Goal: Find specific page/section: Find specific page/section

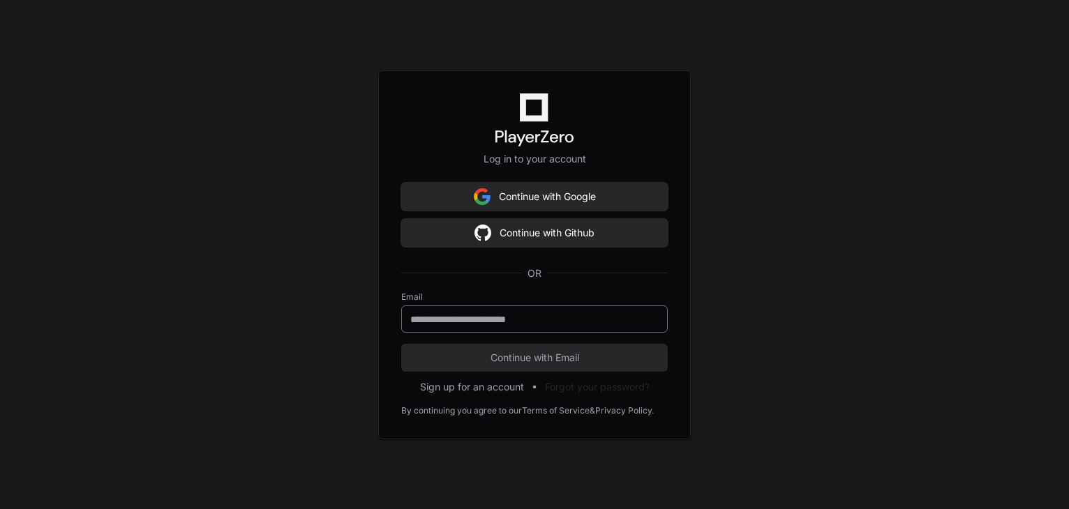
click at [551, 319] on input "email" at bounding box center [534, 320] width 248 height 14
type input "**********"
click at [233, 274] on div "**********" at bounding box center [534, 254] width 1069 height 509
click at [562, 356] on span "Continue with Email" at bounding box center [534, 358] width 267 height 14
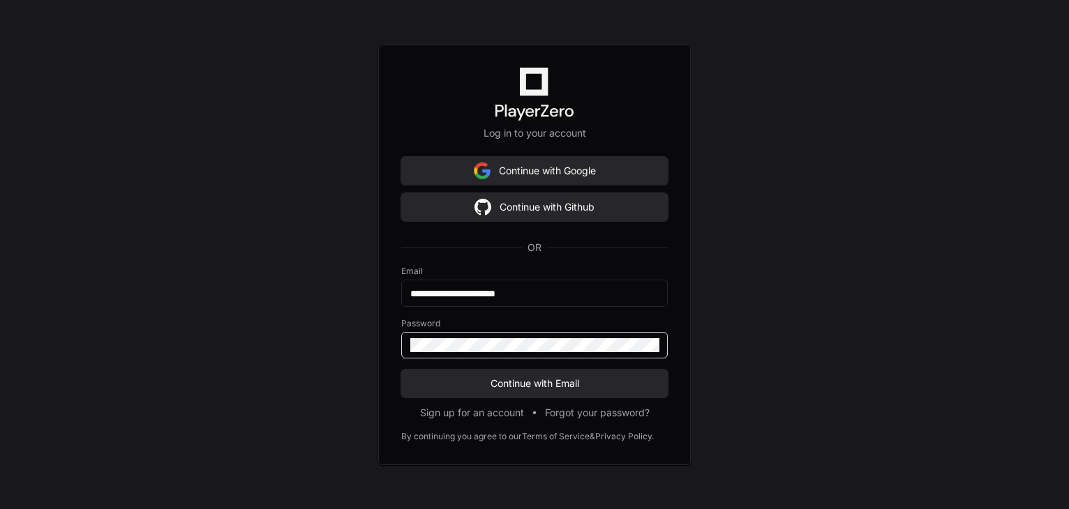
click at [401, 370] on button "Continue with Email" at bounding box center [534, 384] width 267 height 28
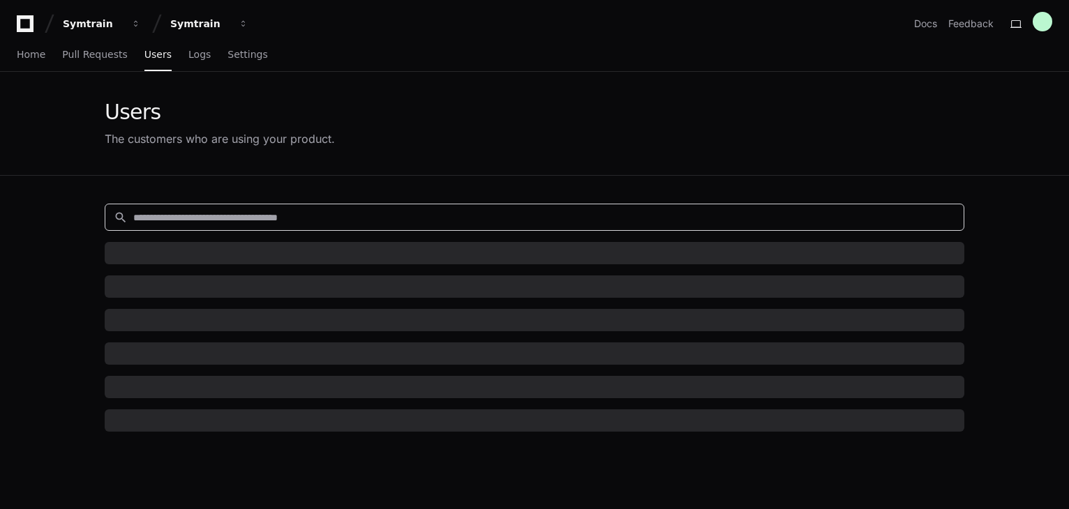
click at [419, 214] on input at bounding box center [544, 218] width 822 height 14
paste input "*******"
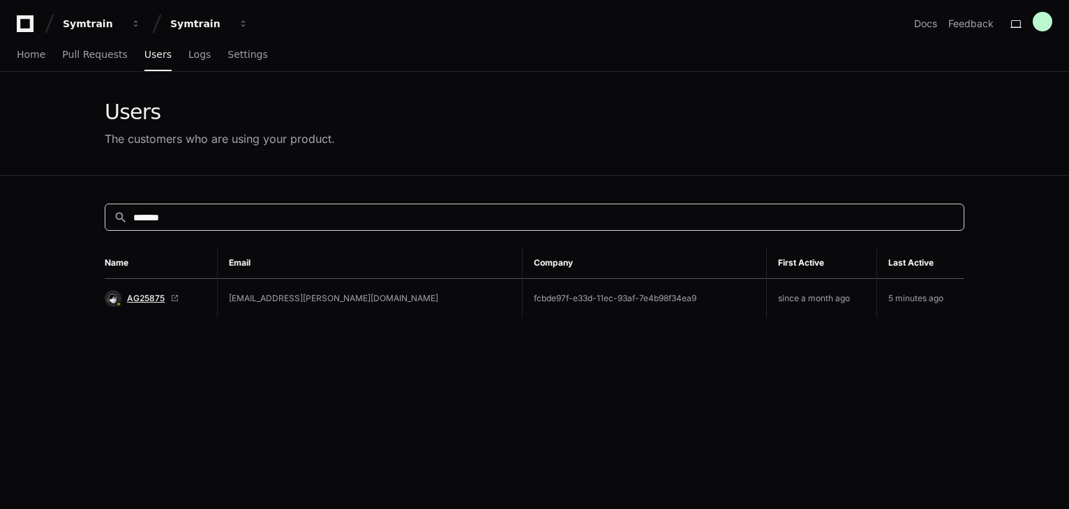
type input "*******"
click at [148, 293] on span "AG25875" at bounding box center [146, 298] width 38 height 11
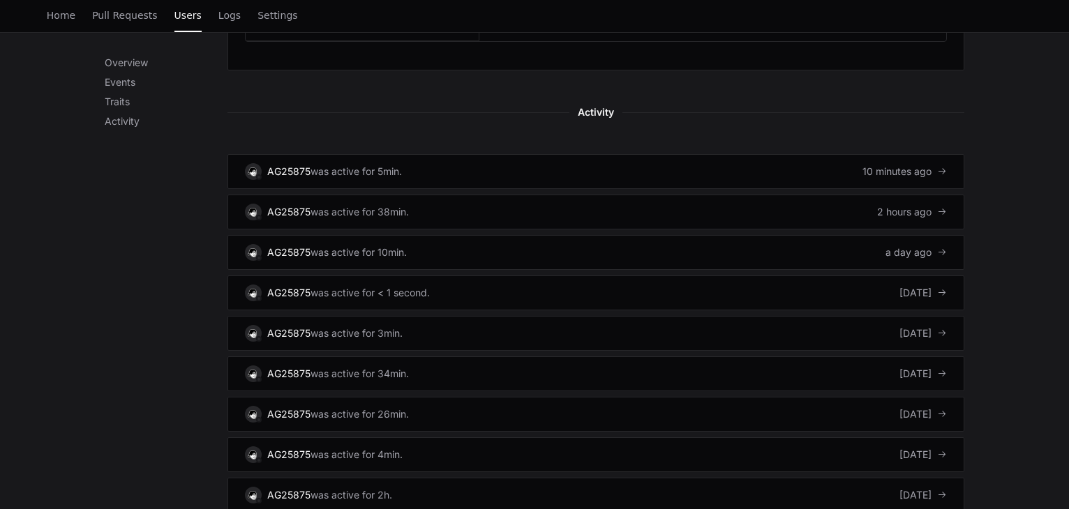
scroll to position [907, 0]
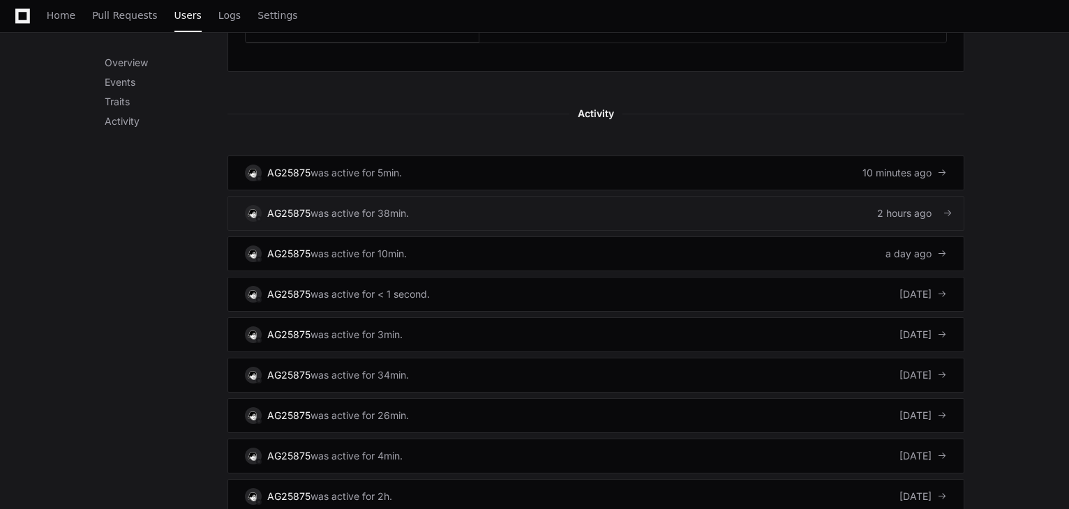
click at [835, 198] on link "AG25875 was active for 38min. 2 hours ago" at bounding box center [595, 213] width 737 height 35
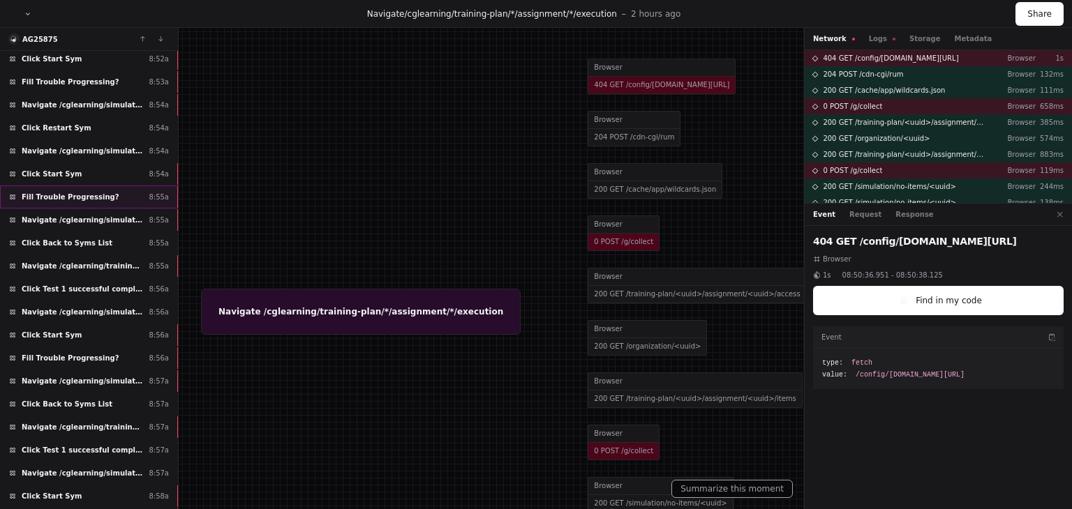
scroll to position [631, 0]
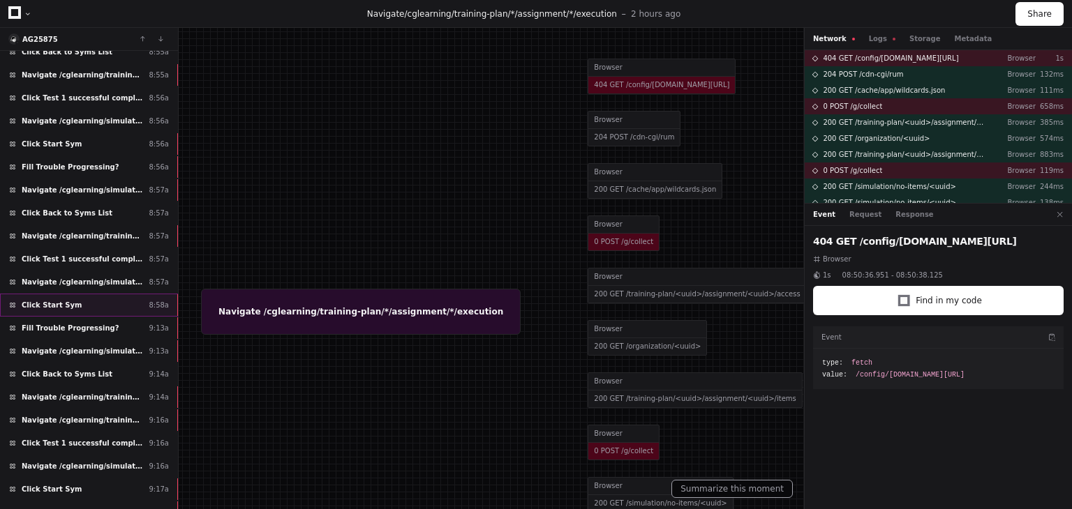
click at [147, 294] on div "Click Start Sym 8:58a" at bounding box center [89, 305] width 178 height 23
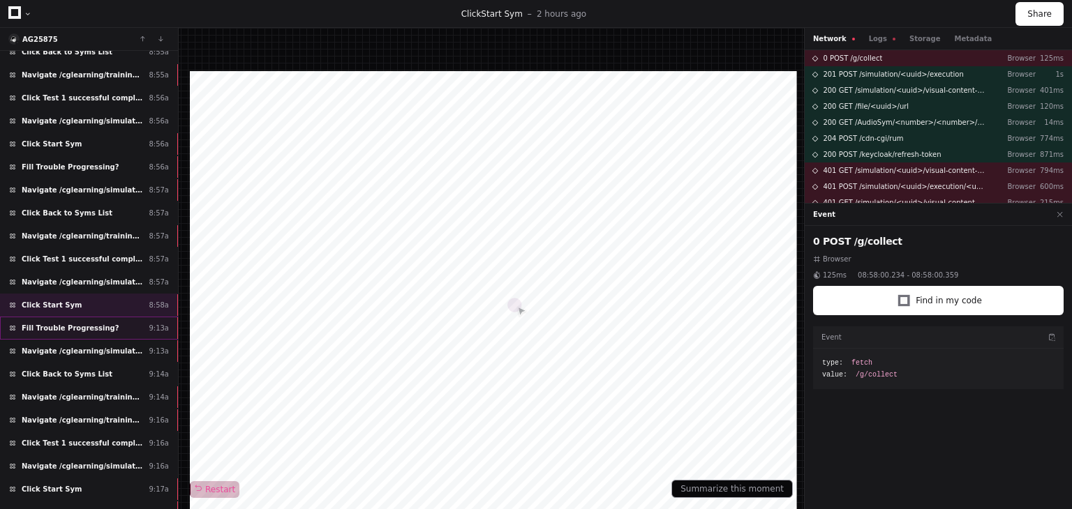
click at [103, 320] on div "Fill Trouble Progressing? 9:13a" at bounding box center [89, 328] width 178 height 23
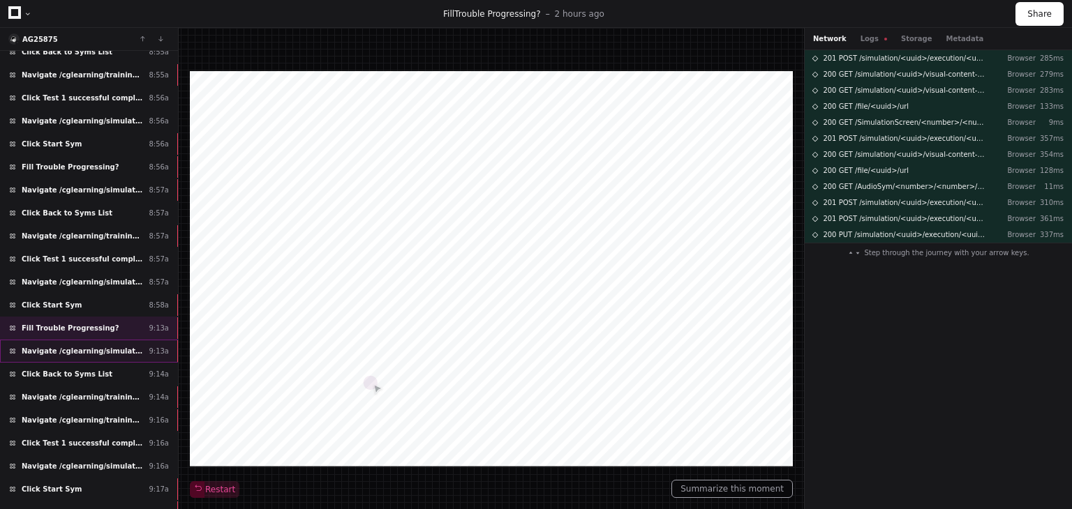
click at [120, 346] on span "Navigate /cglearning/simulation/*/execution/*/statistic" at bounding box center [82, 351] width 121 height 10
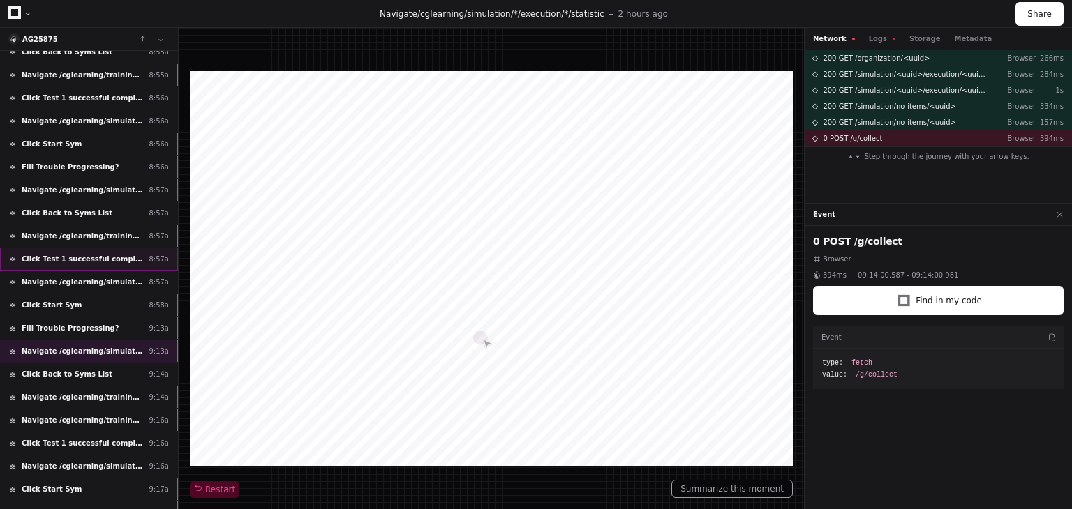
click at [89, 254] on span "Click Test 1 successful completion needed" at bounding box center [82, 259] width 121 height 10
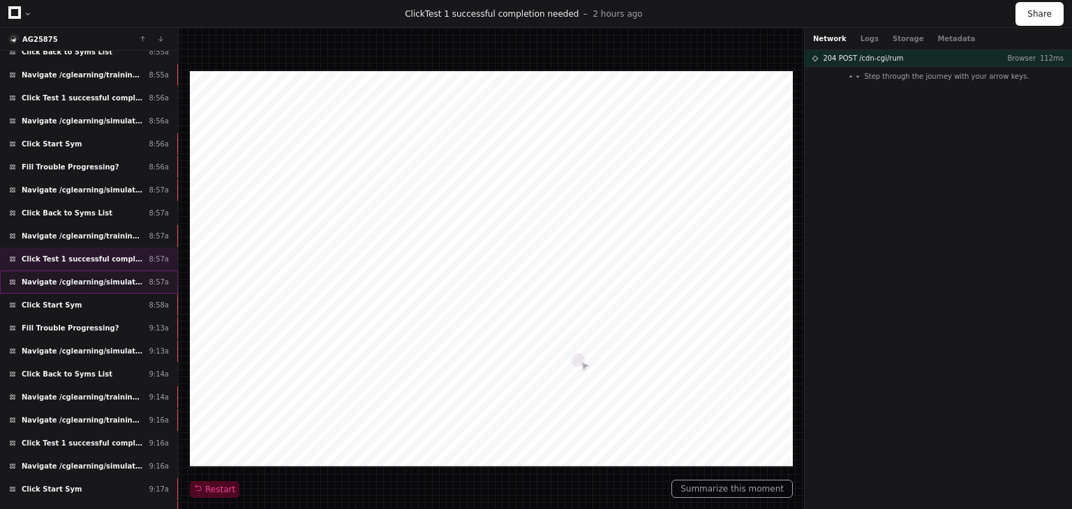
click at [98, 278] on div "Navigate /cglearning/simulation/*/test 8:57a" at bounding box center [89, 282] width 178 height 23
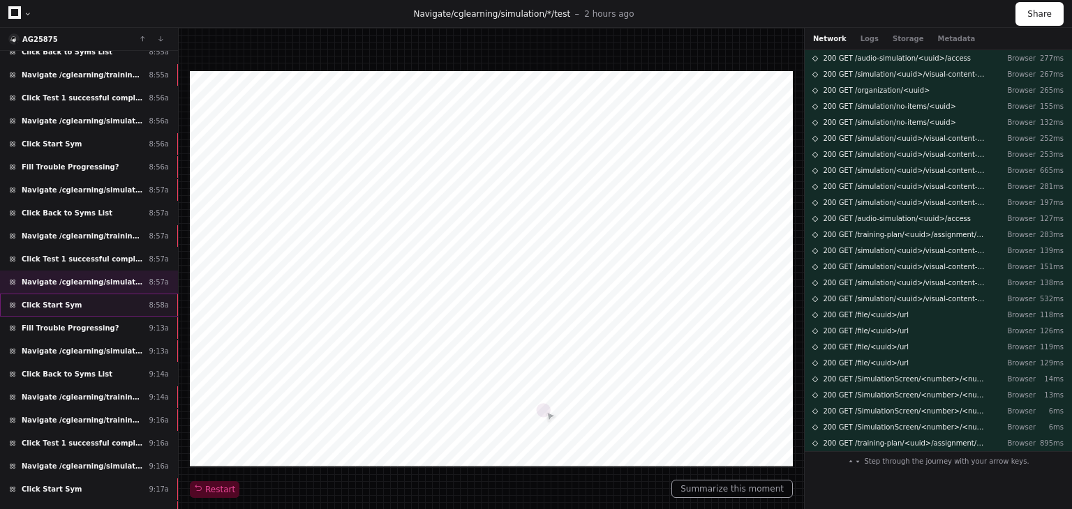
click at [95, 294] on div "Click Start Sym 8:58a" at bounding box center [89, 305] width 178 height 23
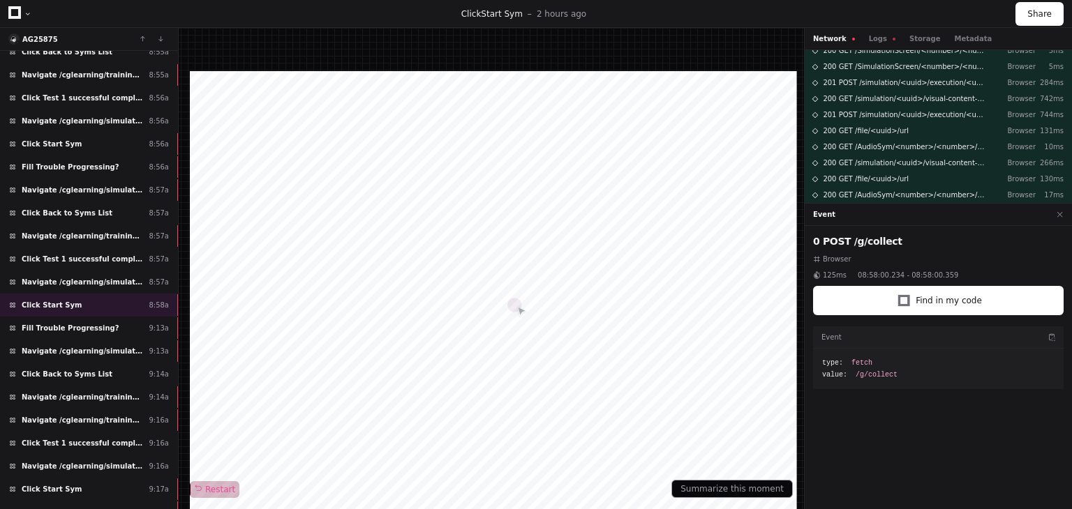
scroll to position [400, 0]
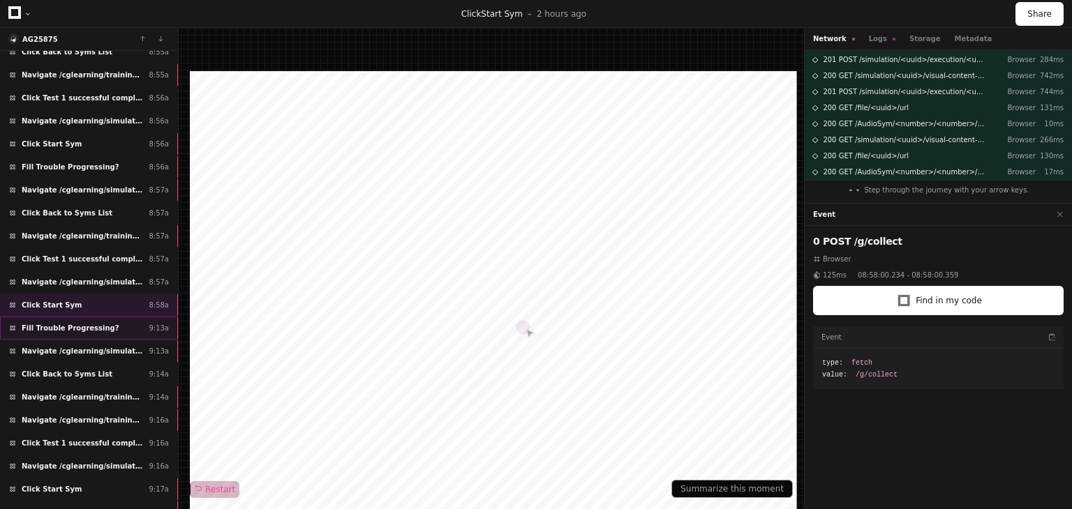
click at [111, 317] on div "Fill Trouble Progressing? 9:13a" at bounding box center [89, 328] width 178 height 23
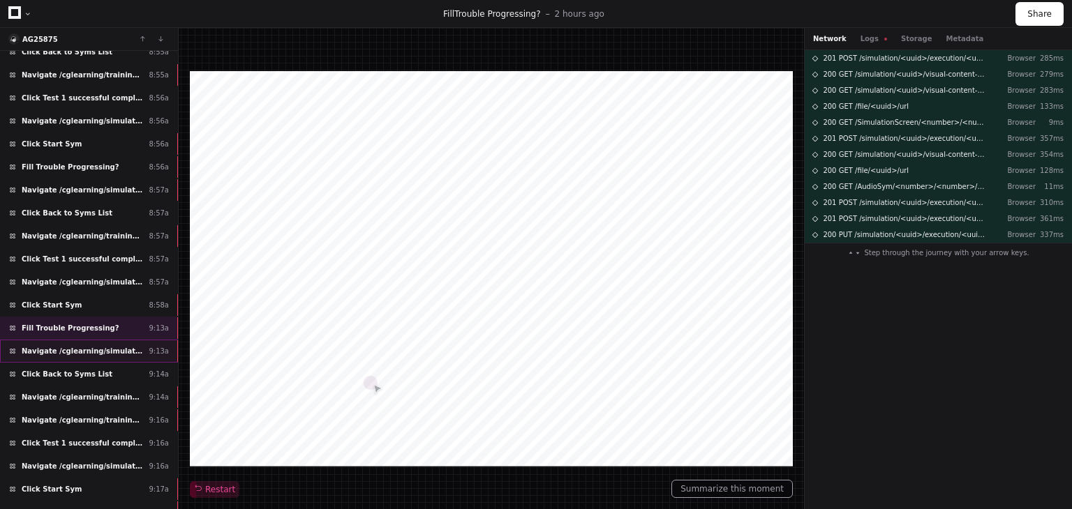
click at [111, 346] on span "Navigate /cglearning/simulation/*/execution/*/statistic" at bounding box center [82, 351] width 121 height 10
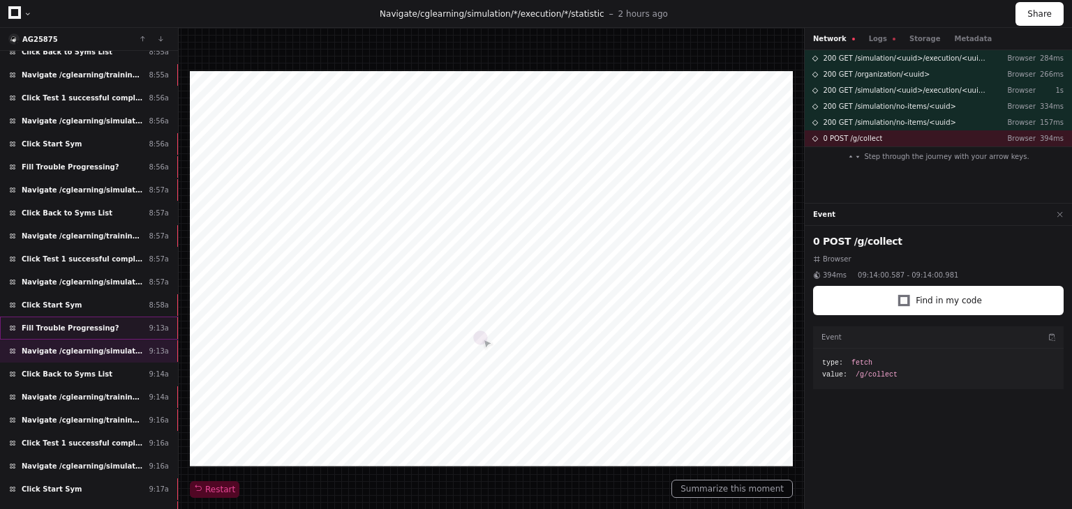
click at [125, 317] on div "Fill Trouble Progressing? 9:13a" at bounding box center [89, 328] width 178 height 23
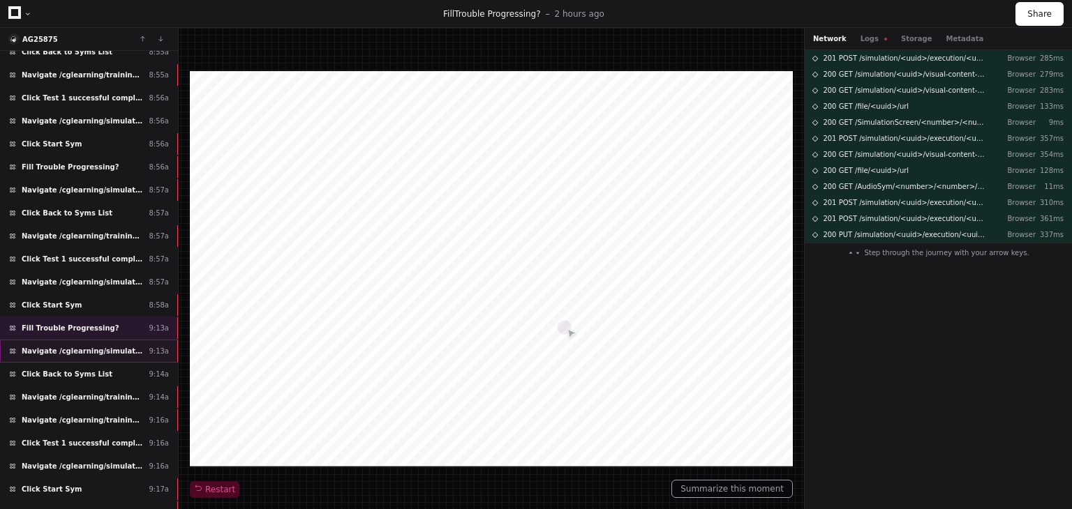
click at [98, 346] on span "Navigate /cglearning/simulation/*/execution/*/statistic" at bounding box center [82, 351] width 121 height 10
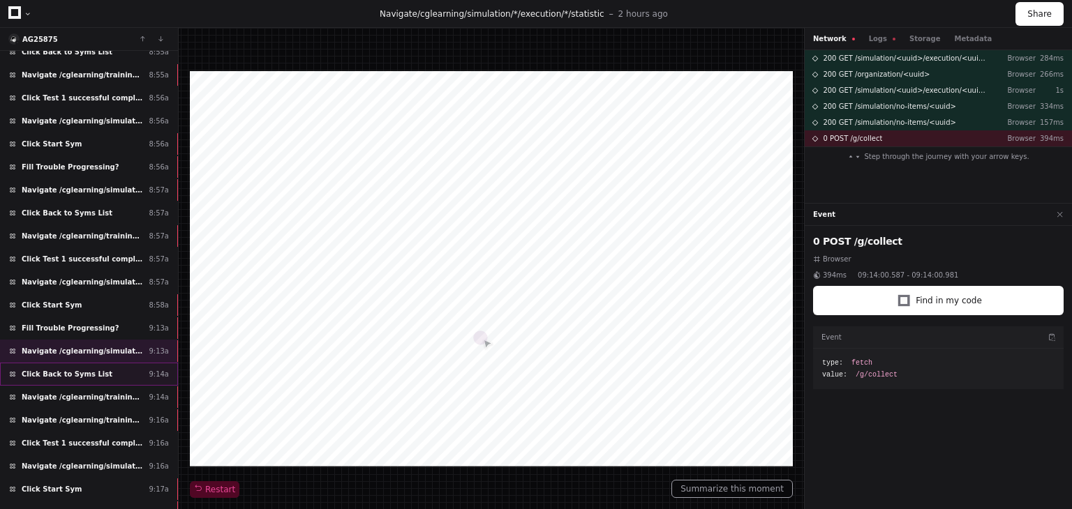
click at [100, 364] on div "Click Back to Syms List 9:14a" at bounding box center [89, 374] width 178 height 23
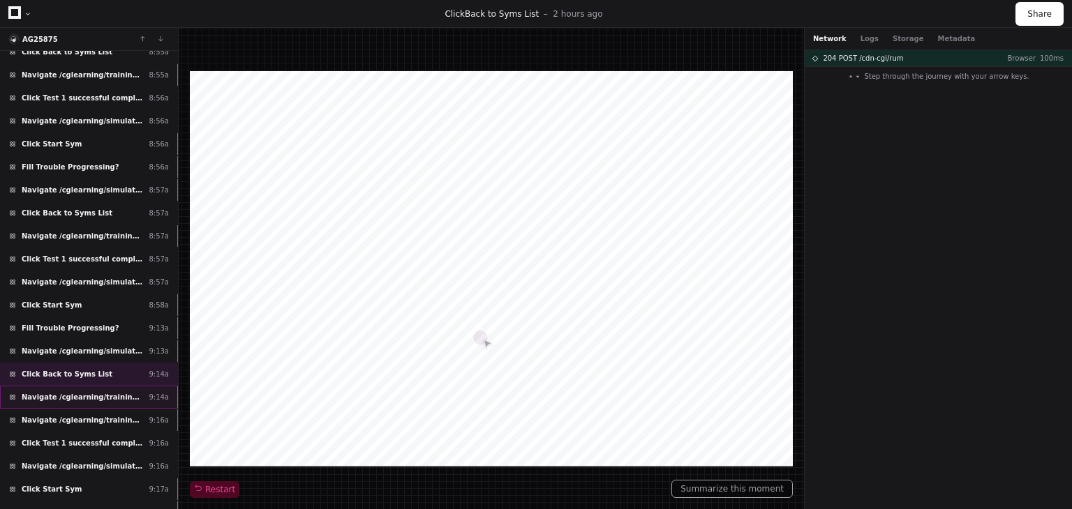
click at [105, 392] on span "Navigate /cglearning/training-plan/*/assignment/*/execution" at bounding box center [82, 397] width 121 height 10
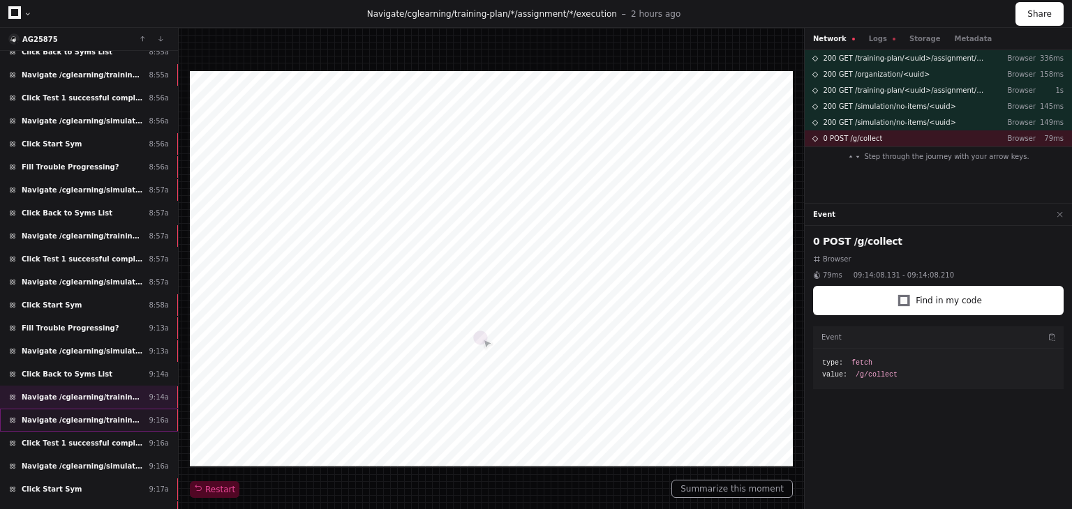
click at [103, 414] on div "Navigate /cglearning/training-plan/*/assignment/*/execution 9:16a" at bounding box center [89, 420] width 178 height 23
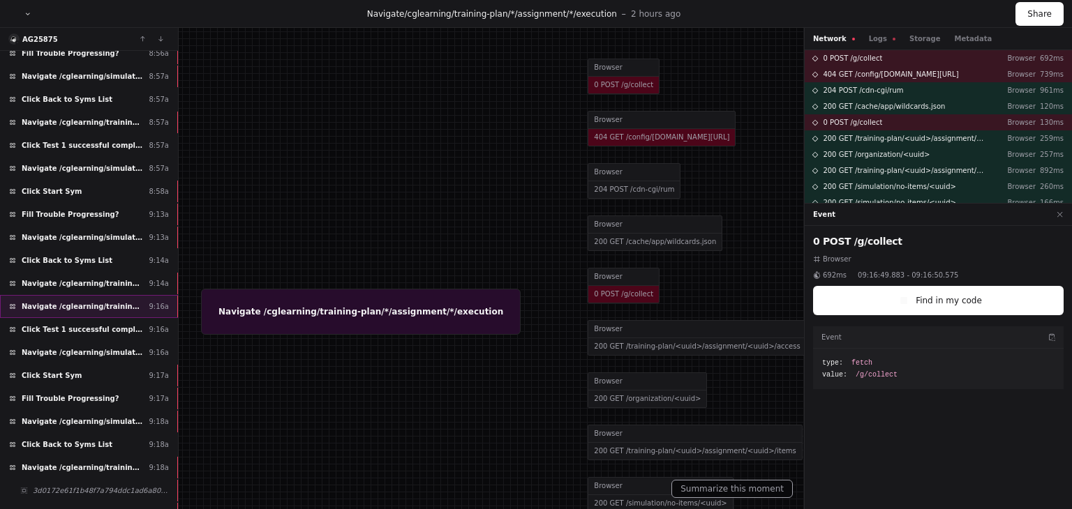
scroll to position [771, 0]
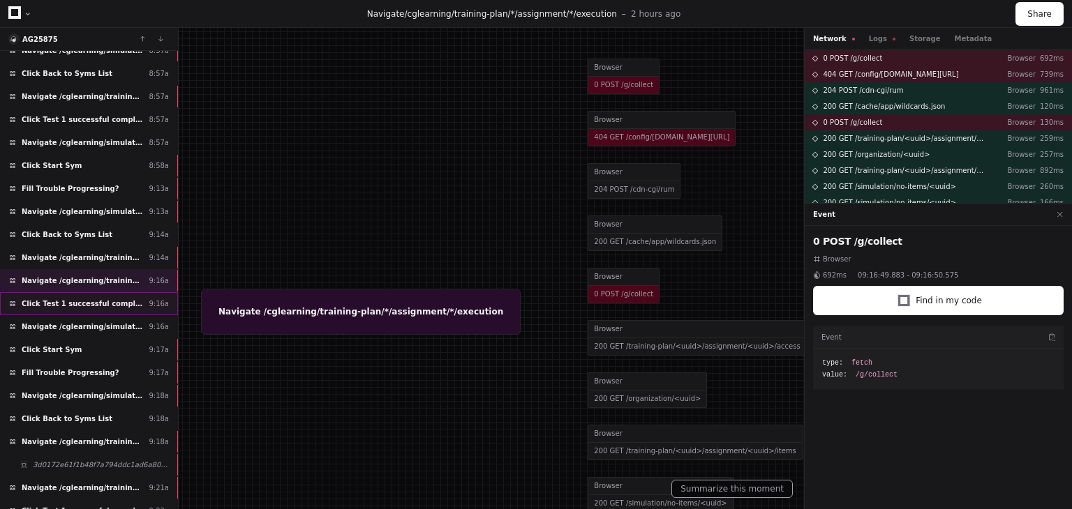
click at [98, 299] on span "Click Test 1 successful completion needed" at bounding box center [82, 304] width 121 height 10
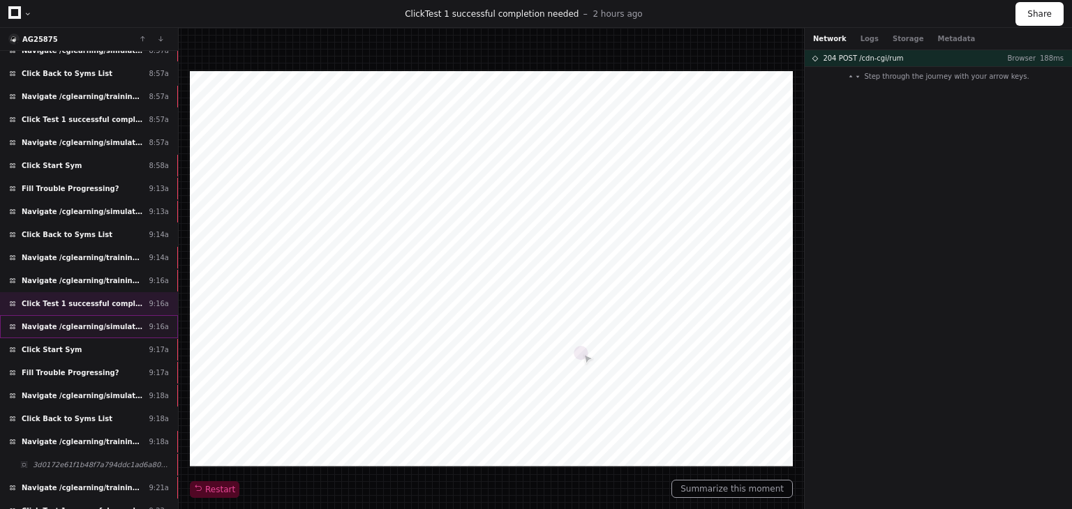
click at [98, 322] on span "Navigate /cglearning/simulation/*/test" at bounding box center [82, 327] width 121 height 10
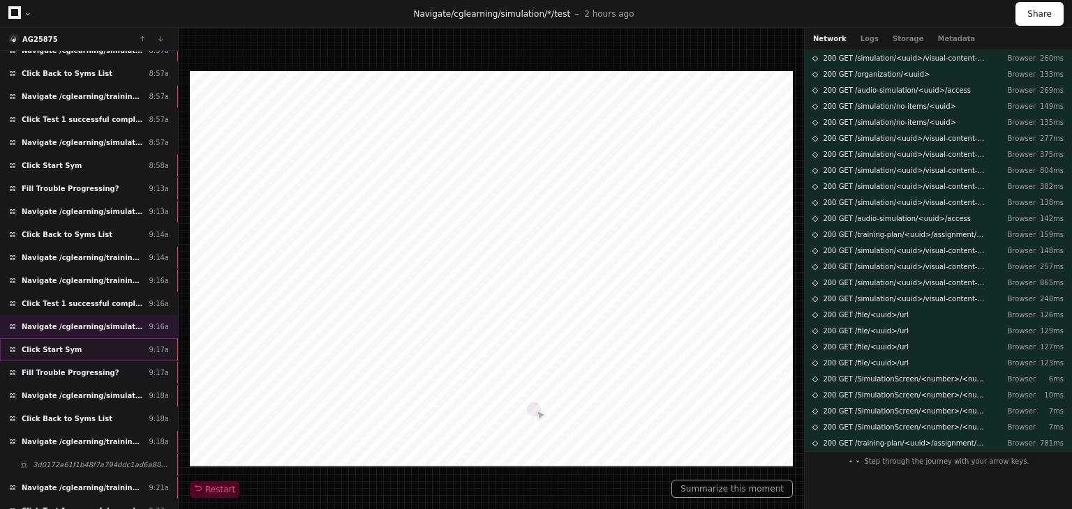
click at [103, 338] on div "Click Start Sym 9:17a" at bounding box center [89, 349] width 178 height 23
